Goal: Navigation & Orientation: Go to known website

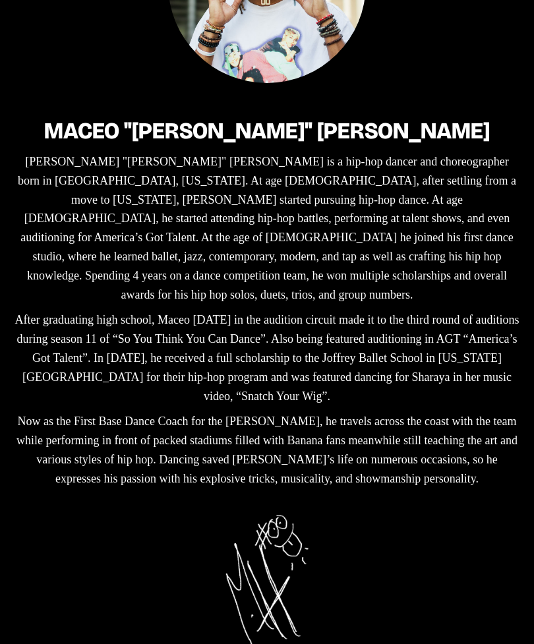
scroll to position [302, 0]
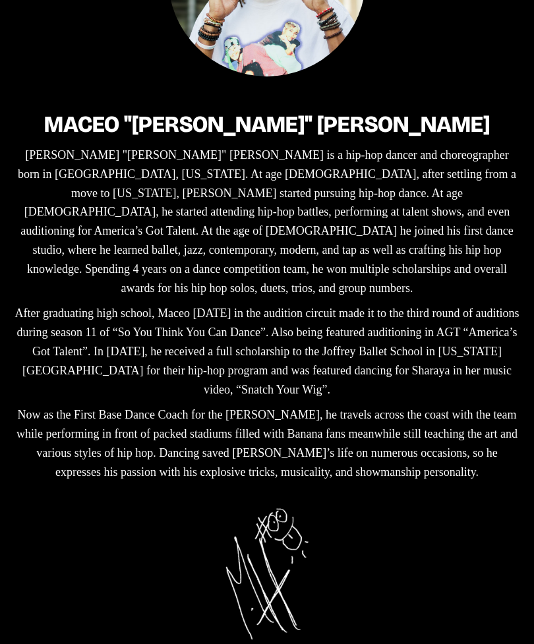
click at [73, 491] on div "Maceo "[PERSON_NAME]" [PERSON_NAME] "[PERSON_NAME]" [PERSON_NAME] is a hip-hop …" at bounding box center [266, 259] width 507 height 761
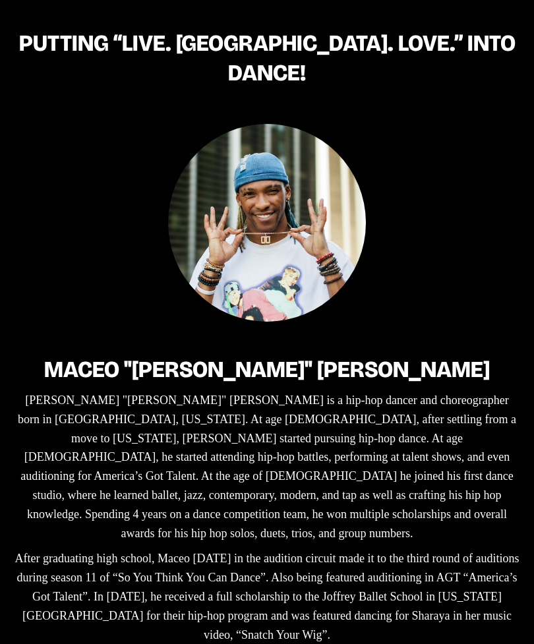
scroll to position [0, 0]
